Goal: Browse casually: Explore the website without a specific task or goal

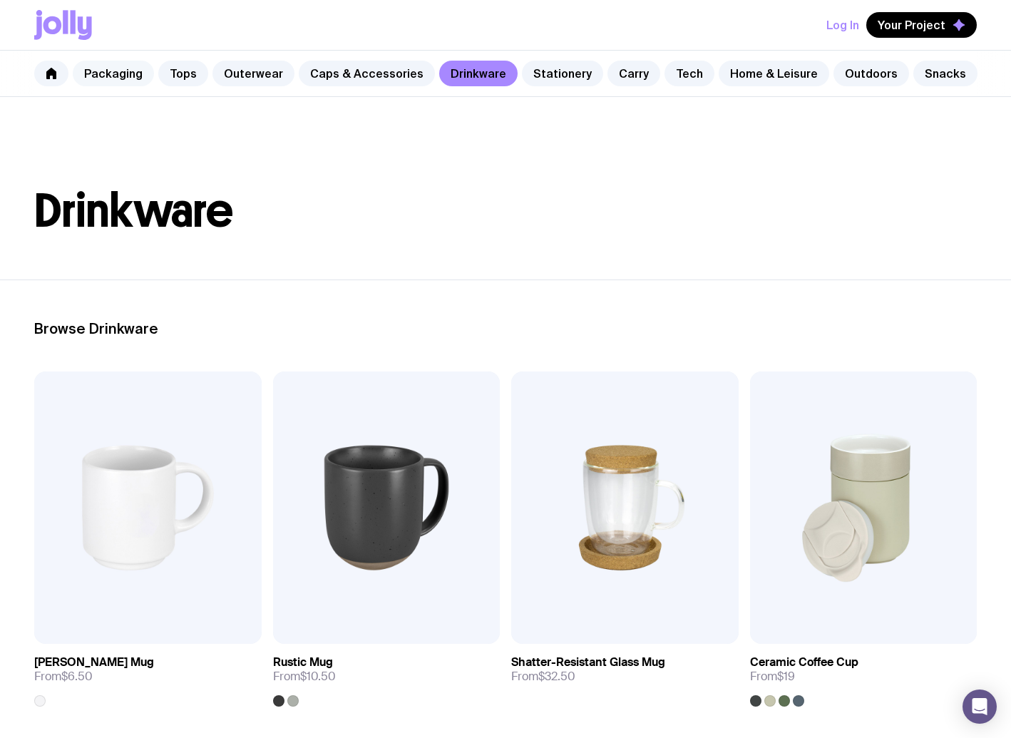
click at [127, 68] on link "Packaging" at bounding box center [113, 74] width 81 height 26
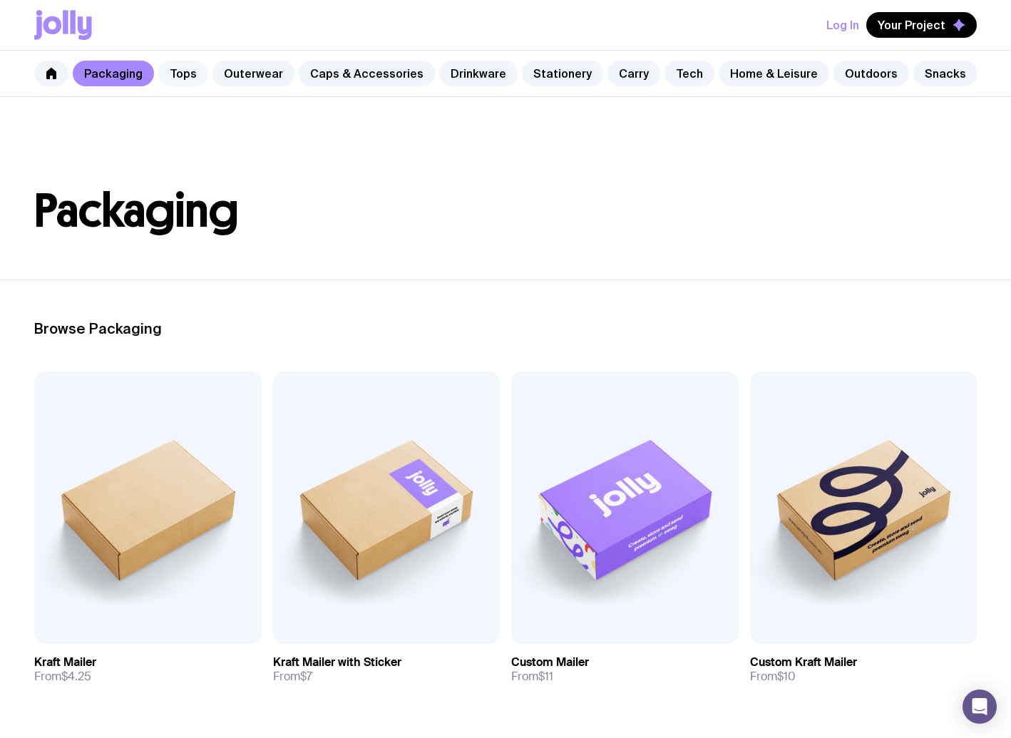
click at [182, 75] on link "Tops" at bounding box center [183, 74] width 50 height 26
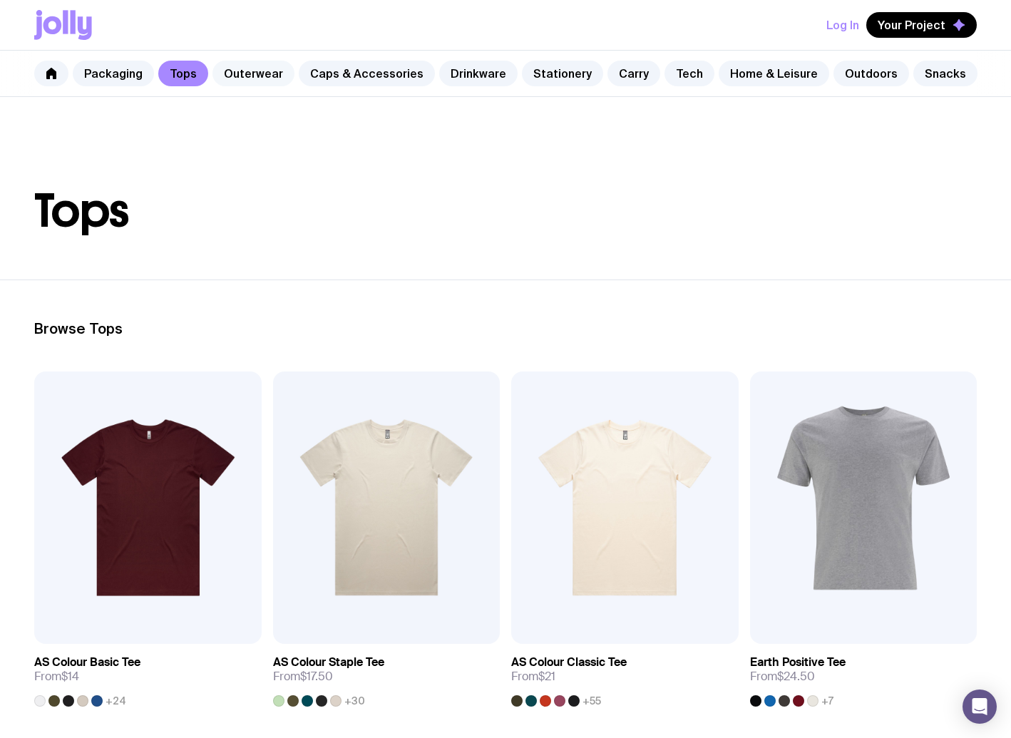
click at [267, 81] on link "Outerwear" at bounding box center [254, 74] width 82 height 26
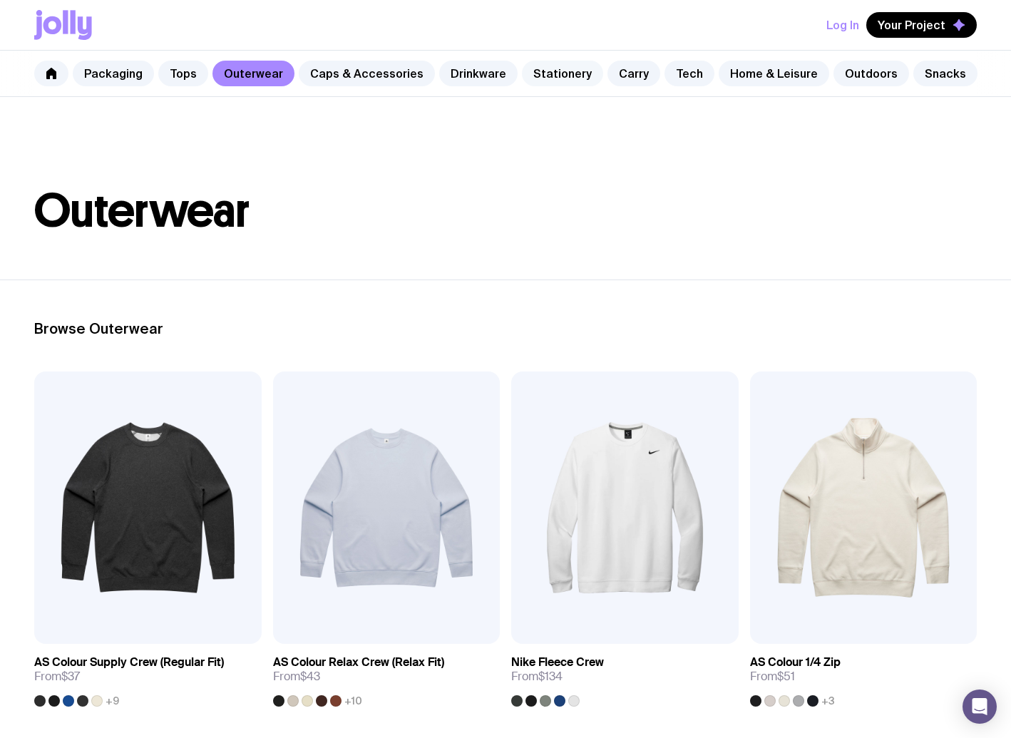
click at [554, 74] on link "Stationery" at bounding box center [562, 74] width 81 height 26
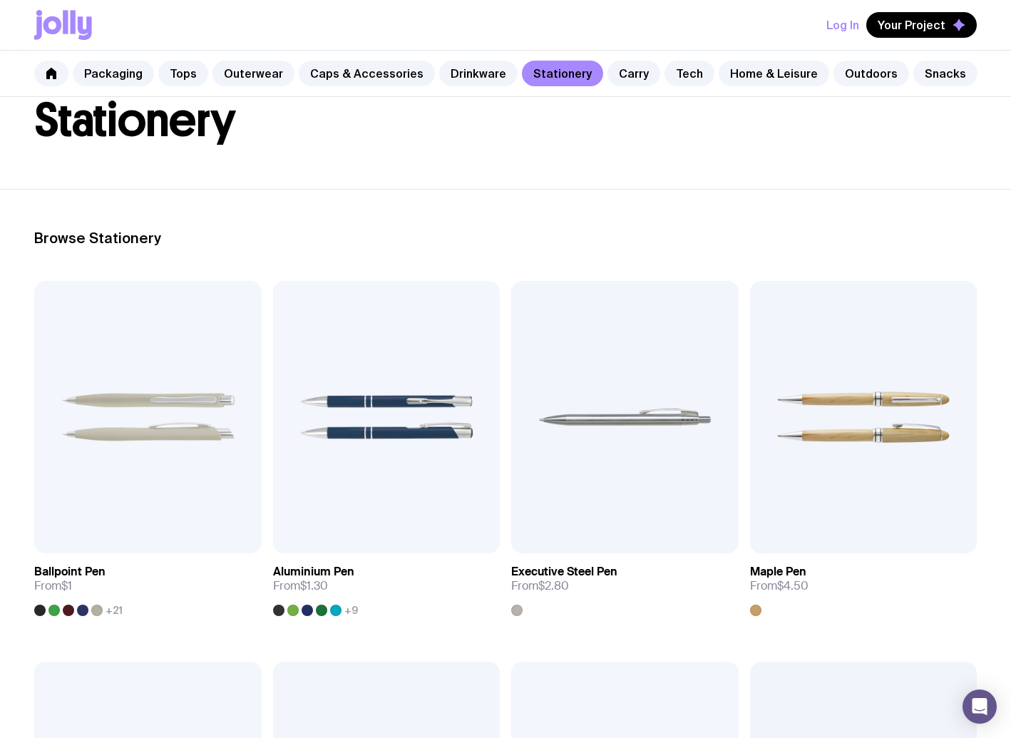
scroll to position [90, 0]
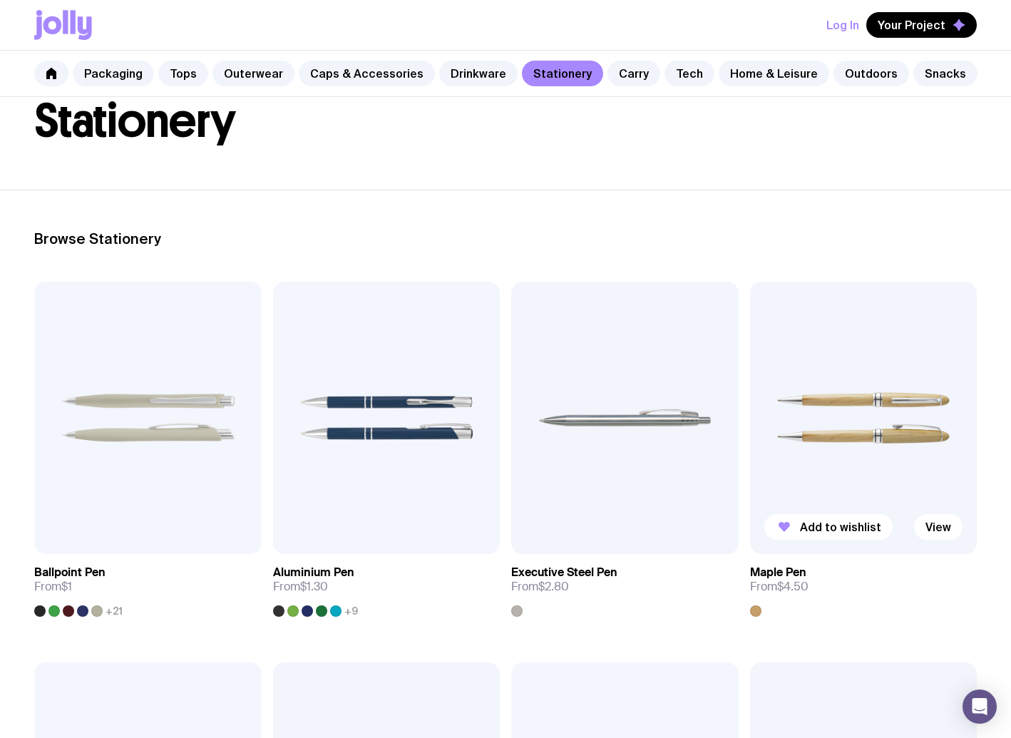
click at [812, 451] on img at bounding box center [864, 418] width 228 height 272
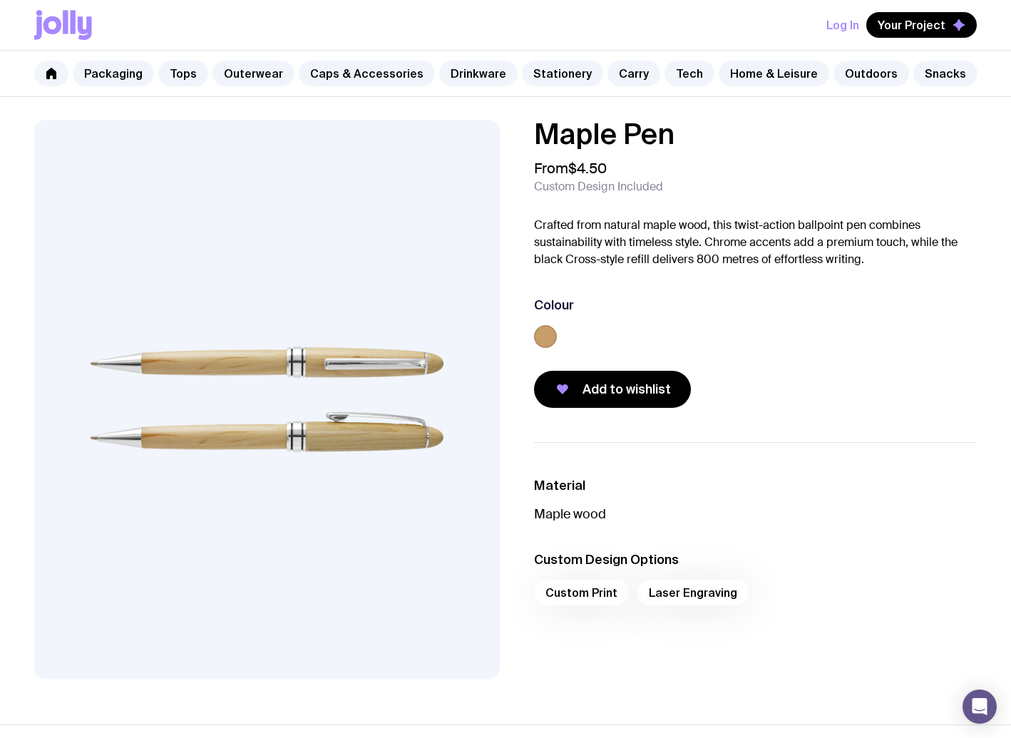
scroll to position [90, 0]
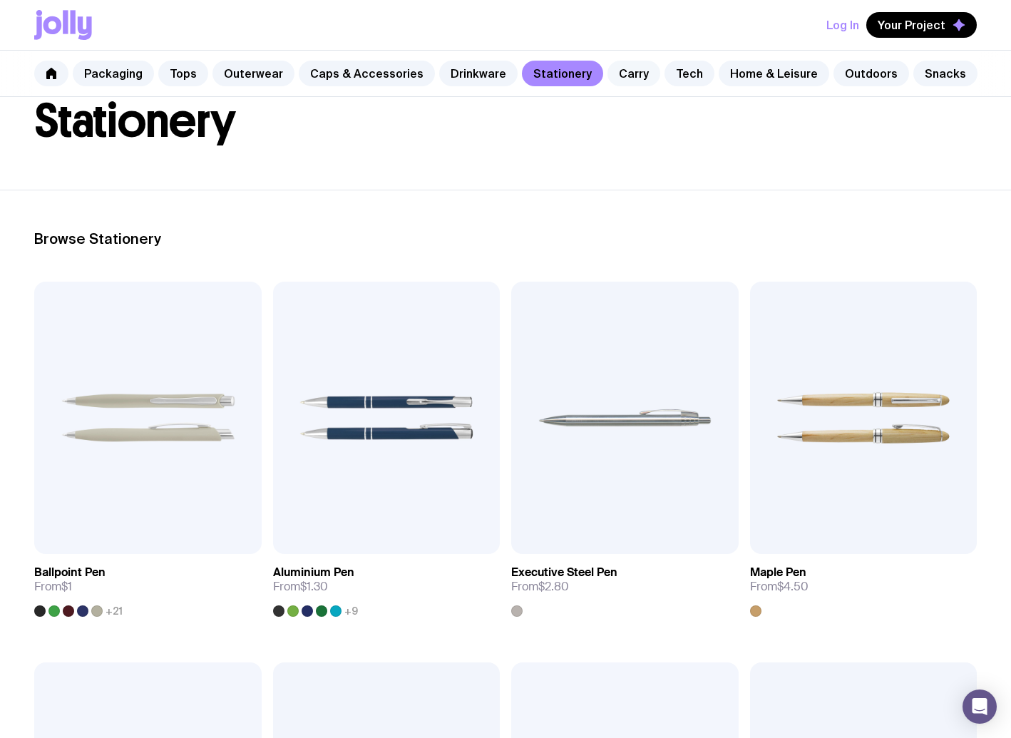
click at [620, 81] on link "Carry" at bounding box center [634, 74] width 53 height 26
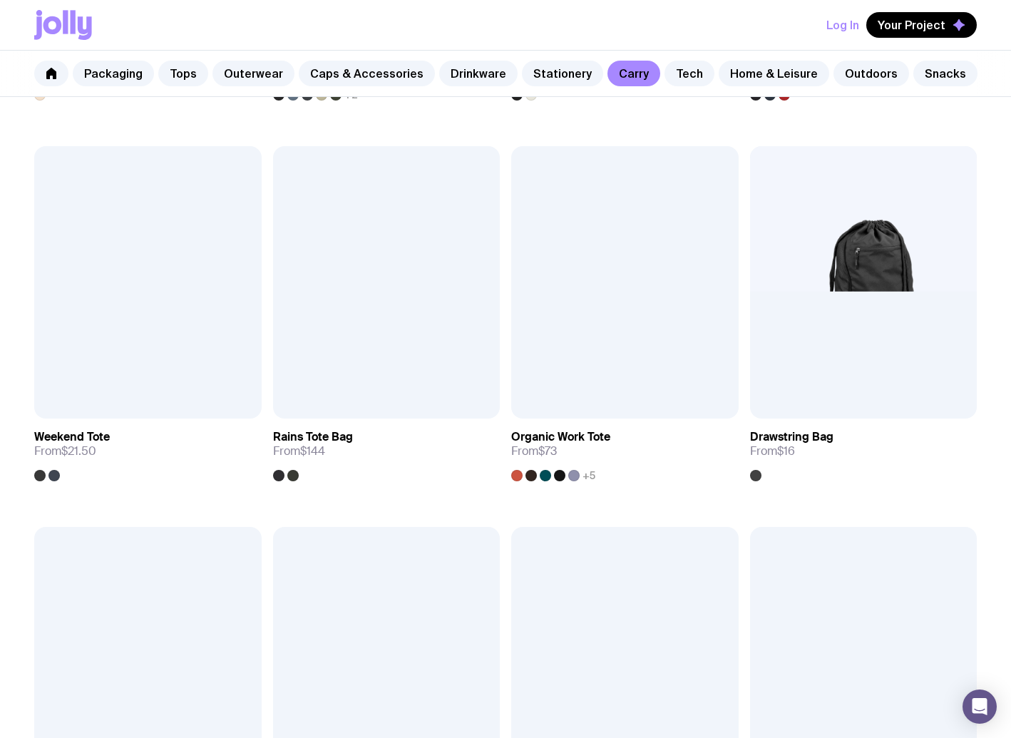
scroll to position [450, 0]
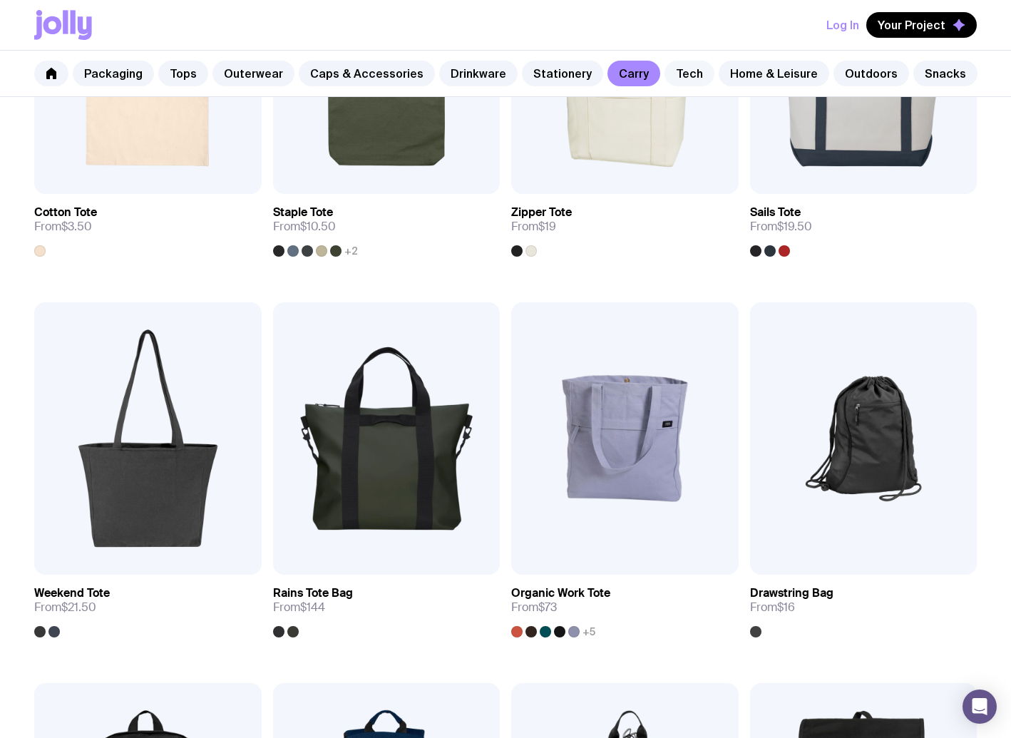
click at [669, 75] on link "Tech" at bounding box center [690, 74] width 50 height 26
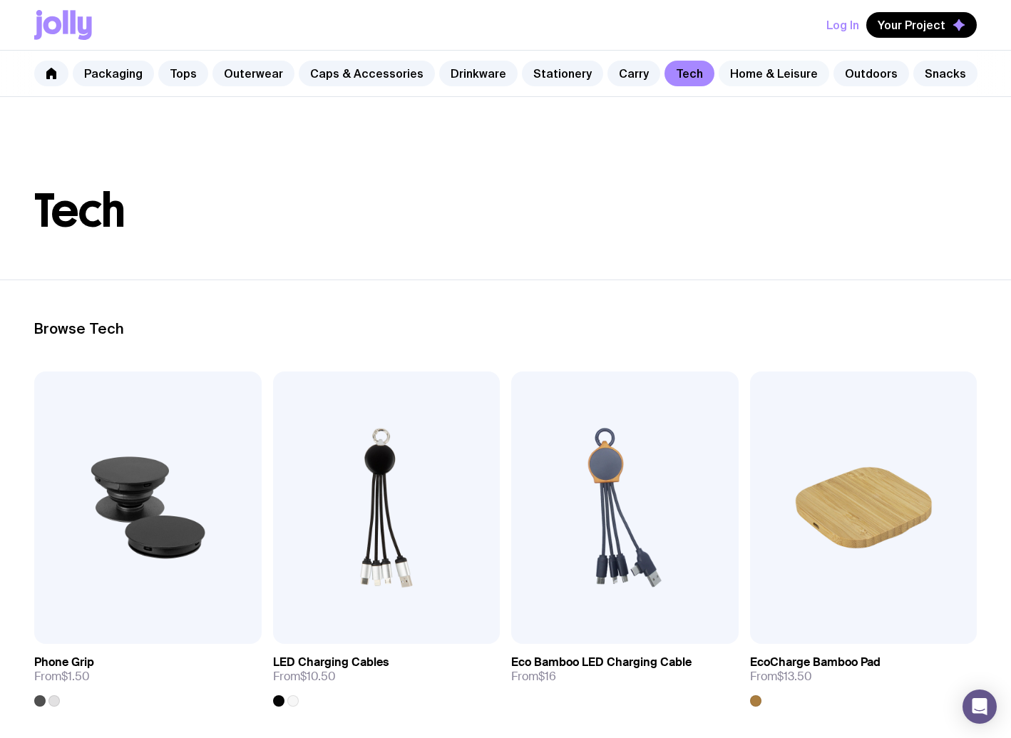
click at [767, 76] on link "Home & Leisure" at bounding box center [774, 74] width 111 height 26
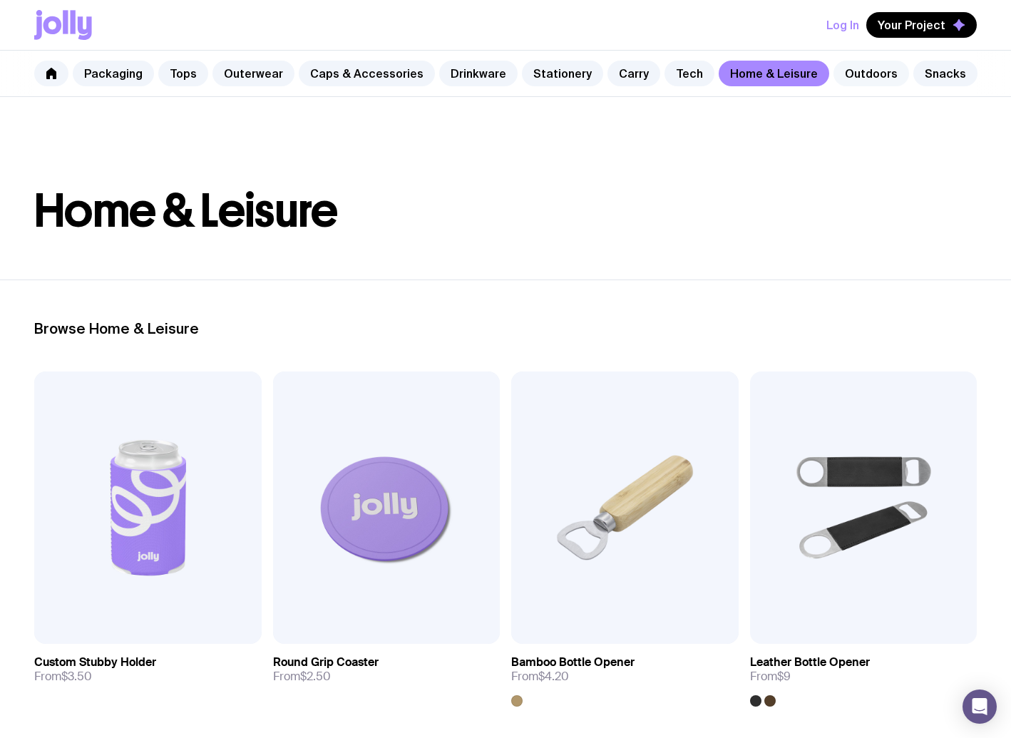
click at [837, 81] on link "Outdoors" at bounding box center [872, 74] width 76 height 26
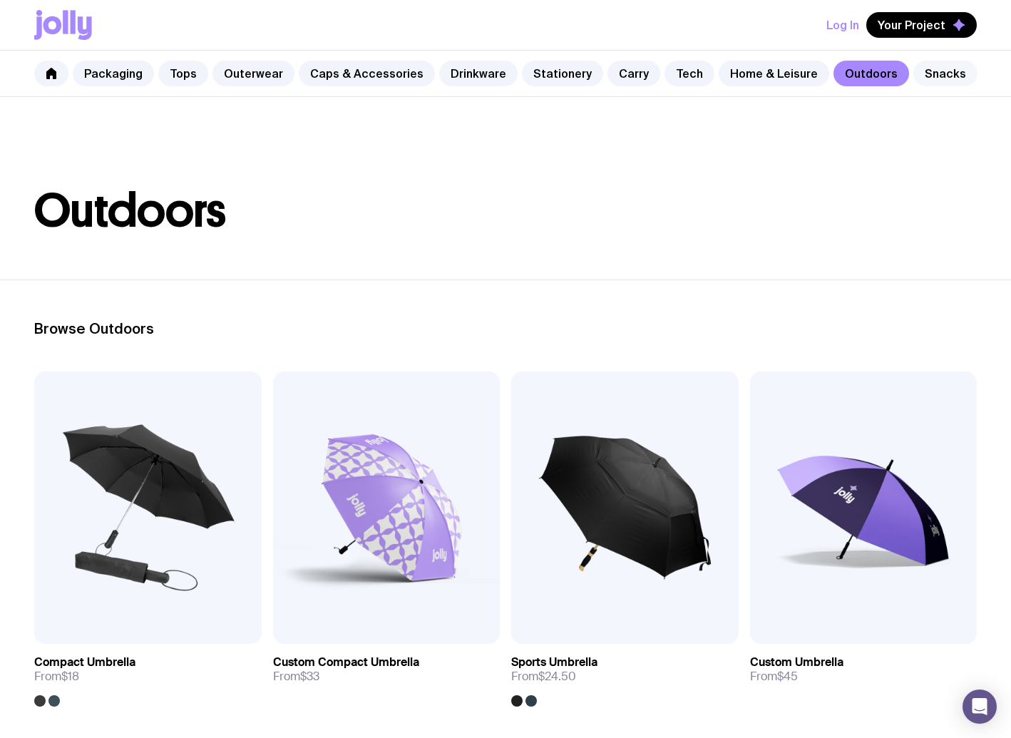
click at [919, 76] on link "Snacks" at bounding box center [946, 74] width 64 height 26
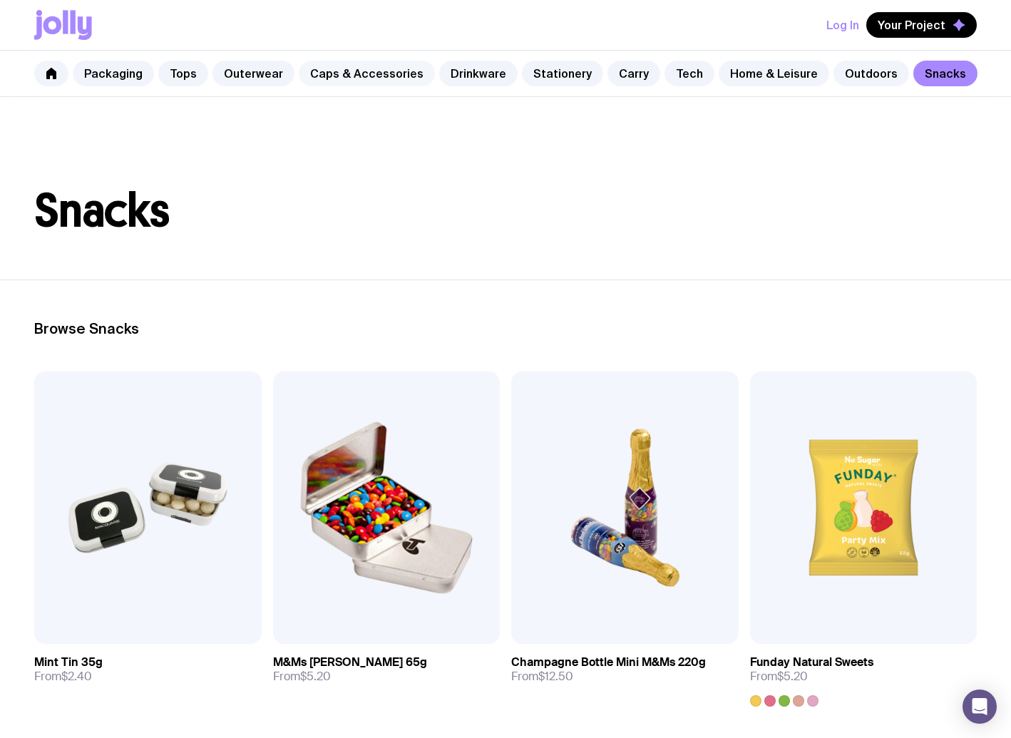
click at [302, 68] on link "Caps & Accessories" at bounding box center [367, 74] width 136 height 26
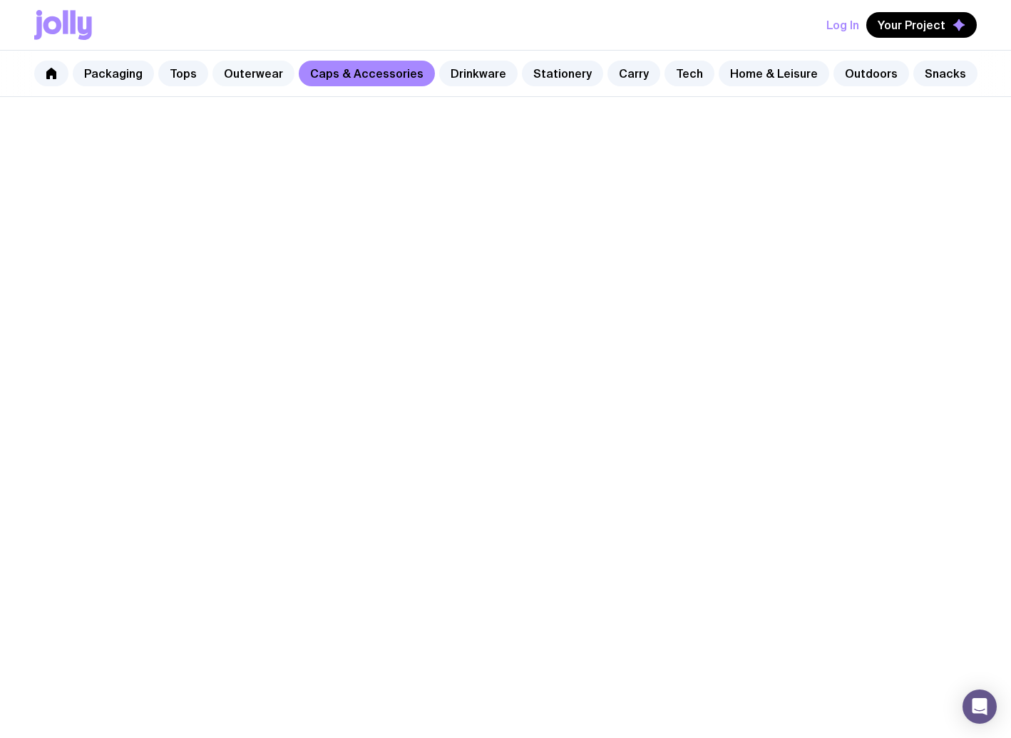
click at [262, 68] on link "Outerwear" at bounding box center [254, 74] width 82 height 26
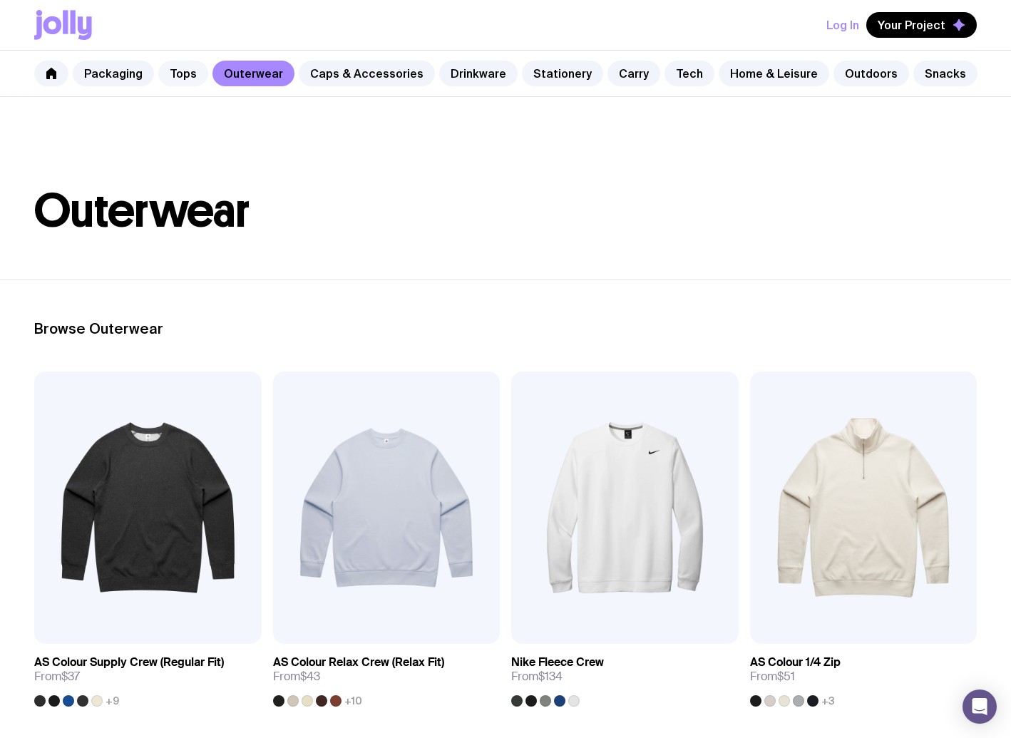
click at [174, 83] on link "Tops" at bounding box center [183, 74] width 50 height 26
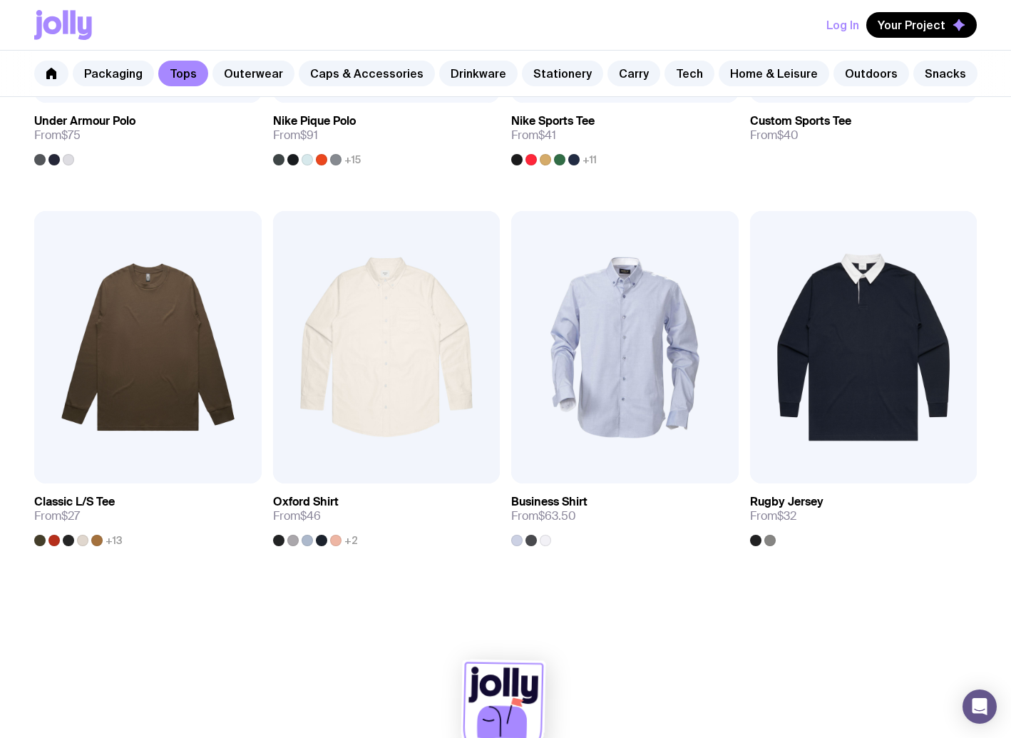
scroll to position [1307, 0]
